Goal: Task Accomplishment & Management: Use online tool/utility

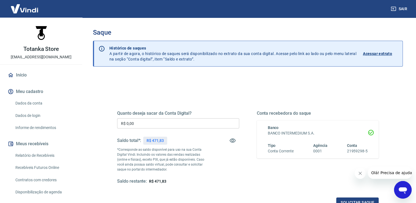
scroll to position [55, 0]
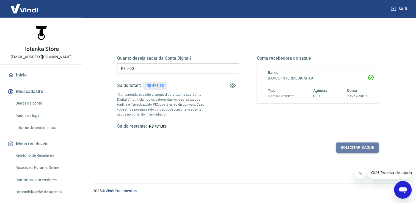
click at [352, 147] on button "Solicitar saque" at bounding box center [358, 148] width 42 height 10
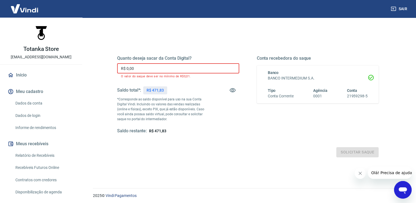
click at [160, 69] on input "R$ 0,00" at bounding box center [178, 68] width 122 height 10
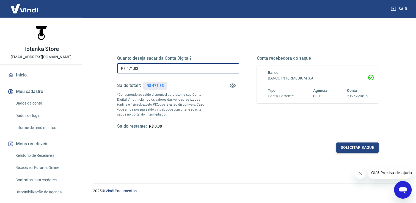
type input "R$ 471,83"
click at [359, 148] on button "Solicitar saque" at bounding box center [358, 148] width 42 height 10
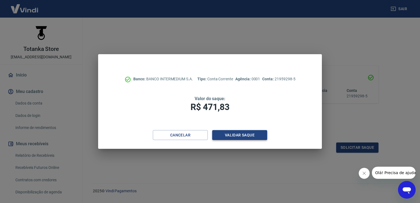
click at [227, 137] on button "Validar saque" at bounding box center [239, 135] width 55 height 10
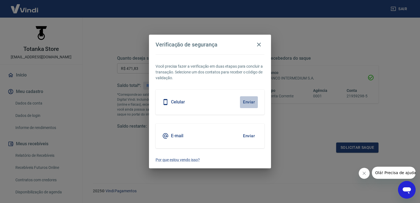
click at [251, 102] on button "Enviar" at bounding box center [249, 102] width 18 height 12
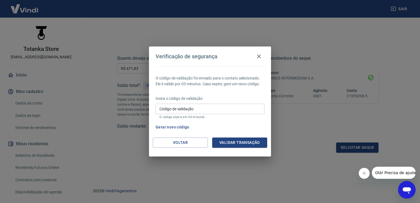
drag, startPoint x: 251, startPoint y: 102, endPoint x: 119, endPoint y: 30, distance: 149.8
click at [119, 30] on div "Verificação de segurança O código de validação foi enviado para o contato selec…" at bounding box center [210, 101] width 420 height 203
click at [162, 126] on button "Gerar novo código" at bounding box center [173, 127] width 38 height 10
click at [177, 127] on button "Gerar novo código" at bounding box center [173, 127] width 38 height 10
click at [261, 56] on icon "button" at bounding box center [259, 56] width 7 height 7
